Goal: Task Accomplishment & Management: Manage account settings

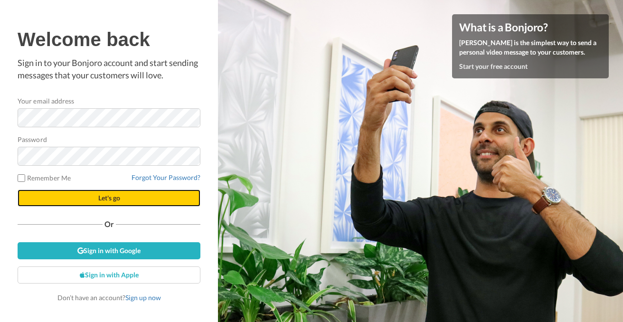
click at [72, 196] on button "Let's go" at bounding box center [109, 197] width 183 height 17
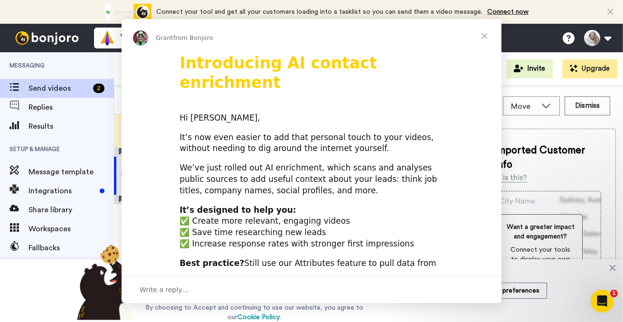
click at [607, 40] on div "Intercom messenger" at bounding box center [311, 161] width 623 height 322
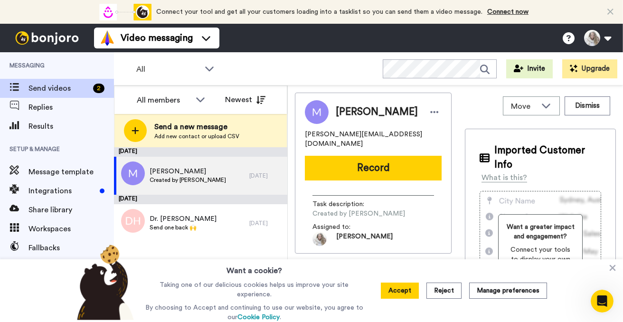
click at [607, 40] on button at bounding box center [597, 38] width 36 height 21
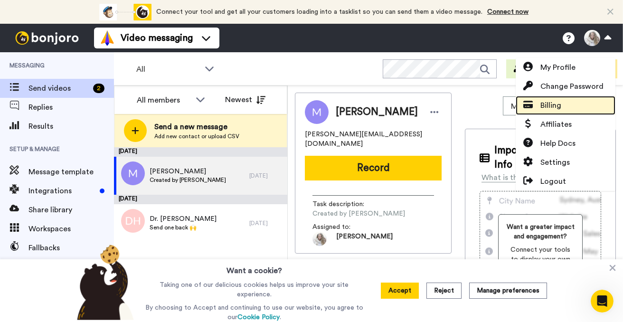
click at [556, 105] on span "Billing" at bounding box center [550, 105] width 21 height 11
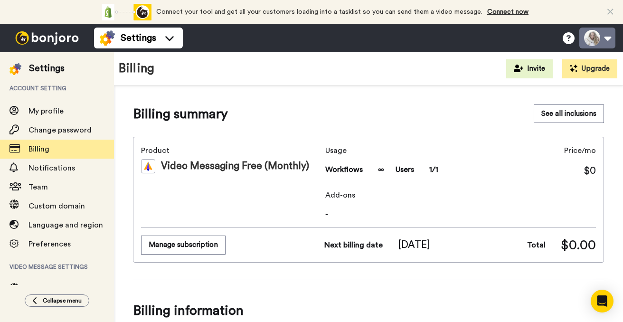
click at [605, 40] on button at bounding box center [597, 38] width 36 height 21
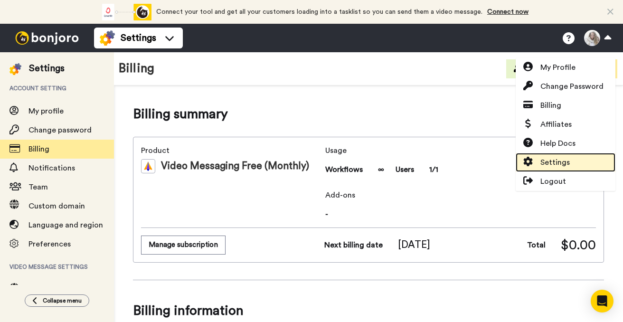
click at [580, 160] on link "Settings" at bounding box center [565, 162] width 100 height 19
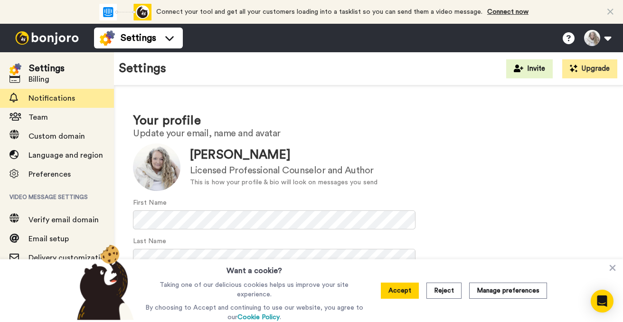
scroll to position [99, 0]
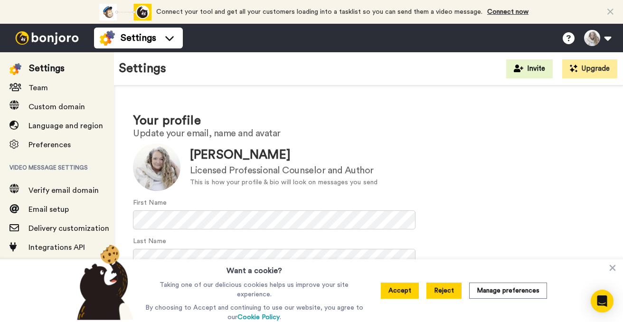
click at [452, 294] on button "Reject" at bounding box center [443, 290] width 35 height 16
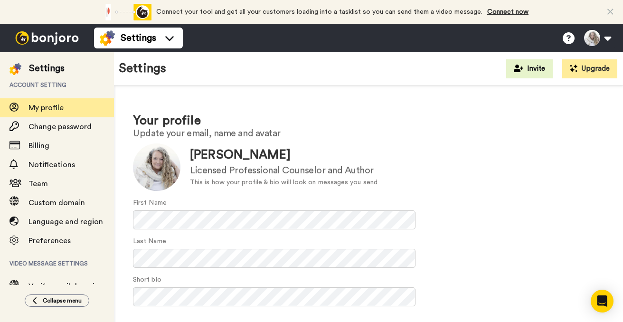
scroll to position [0, 0]
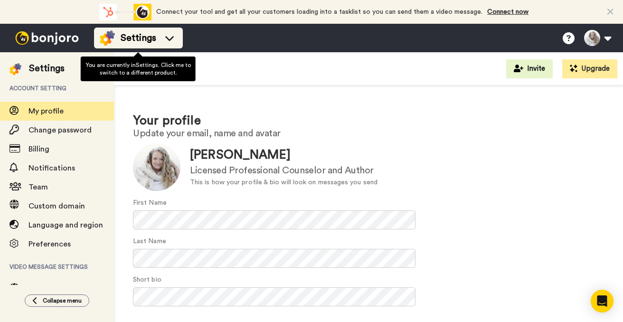
click at [170, 37] on icon at bounding box center [169, 37] width 15 height 9
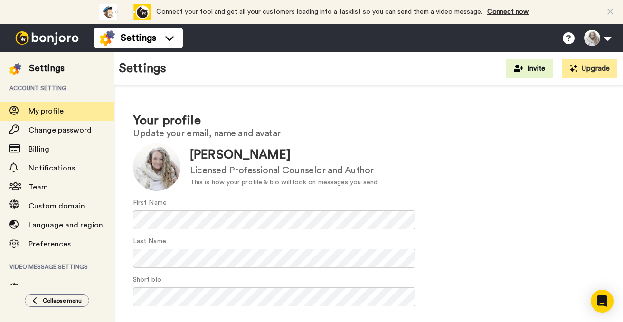
click at [465, 138] on h2 "Update your email, name and avatar" at bounding box center [368, 133] width 471 height 10
